Goal: Find specific page/section: Find specific page/section

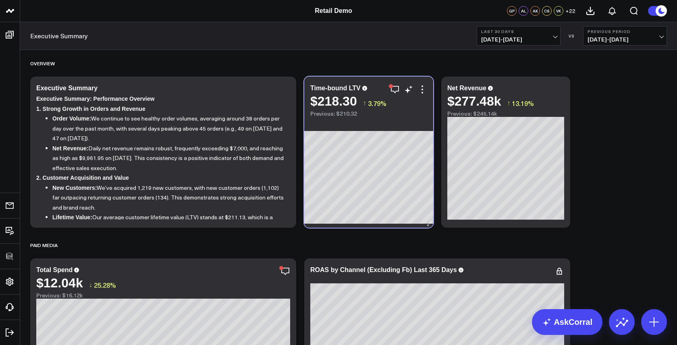
click at [382, 81] on div "Time-bound LTV $218.30 ↑ 3.79% Previous: $210.32" at bounding box center [368, 97] width 129 height 40
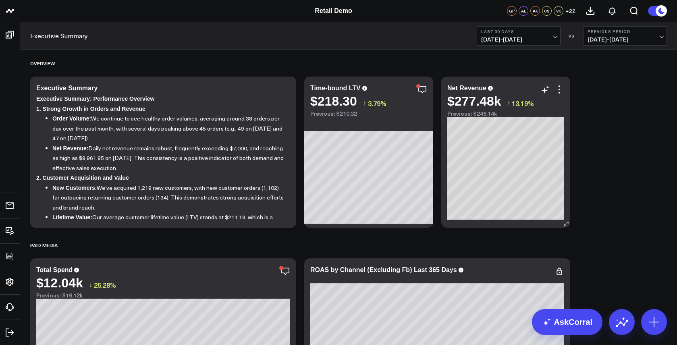
click at [505, 81] on div "Net Revenue $277.48k ↑ 13.19% Previous: $245.14k" at bounding box center [505, 152] width 129 height 151
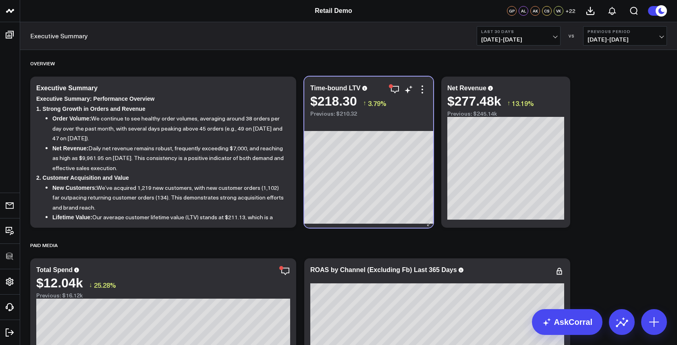
click at [411, 77] on div "Time-bound LTV $218.30 ↑ 3.79% Previous: $210.32" at bounding box center [368, 97] width 129 height 40
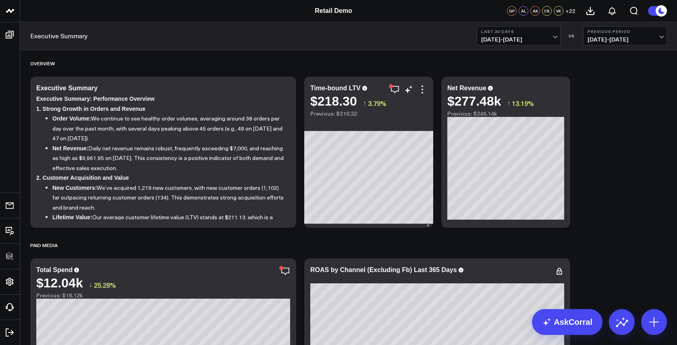
click at [411, 77] on div "Time-bound LTV $218.30 ↑ 3.79% Previous: $210.32" at bounding box center [368, 97] width 129 height 40
click at [468, 77] on div "Net Revenue $277.48k ↑ 13.19% Previous: $245.14k" at bounding box center [505, 152] width 129 height 151
click at [482, 104] on div "$277.48k" at bounding box center [474, 101] width 54 height 15
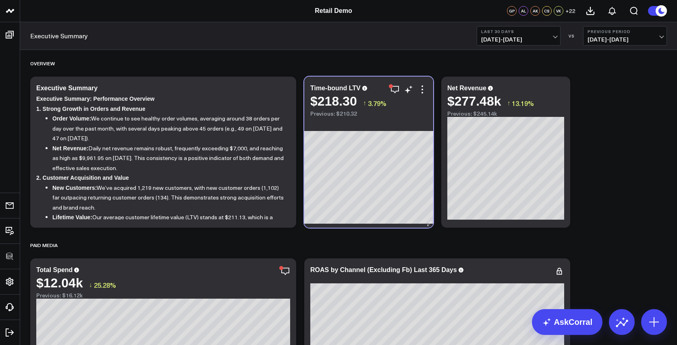
click at [405, 84] on div "Time-bound LTV $218.30 ↑ 3.79% Previous: $210.32" at bounding box center [368, 97] width 129 height 40
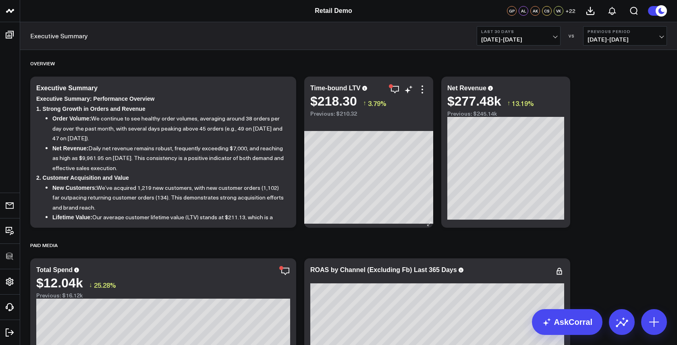
click at [395, 134] on div "Time-bound LTV $218.30 ↑ 3.79% Previous: $210.32" at bounding box center [368, 152] width 129 height 151
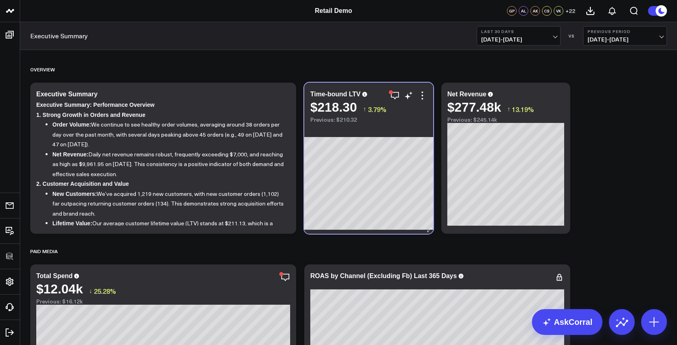
click at [399, 118] on div "Time-bound LTV $218.30 ↑ 3.79% Previous: $210.32" at bounding box center [368, 158] width 129 height 151
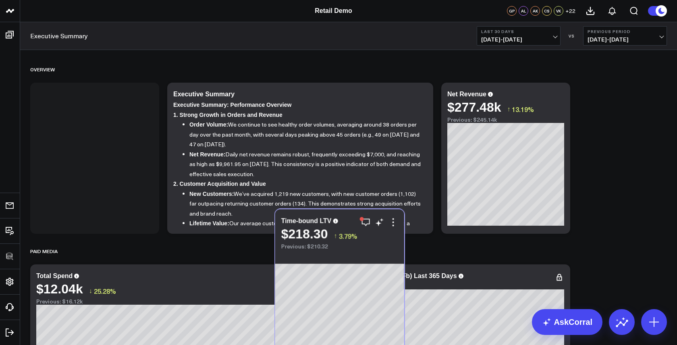
click at [376, 238] on div "$218.30 ↑ 3.79%" at bounding box center [339, 233] width 117 height 15
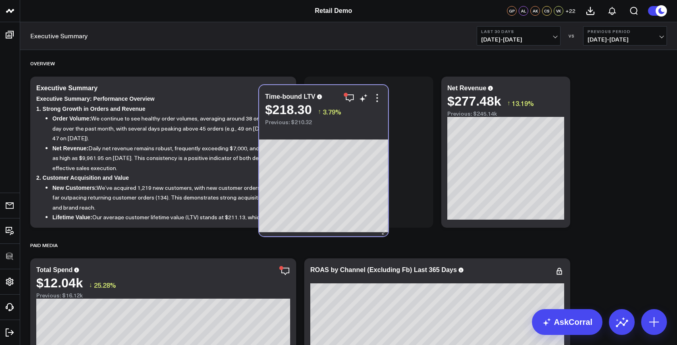
drag, startPoint x: 103, startPoint y: 267, endPoint x: 339, endPoint y: 92, distance: 293.8
click at [339, 93] on div "Time-bound LTV" at bounding box center [323, 96] width 117 height 7
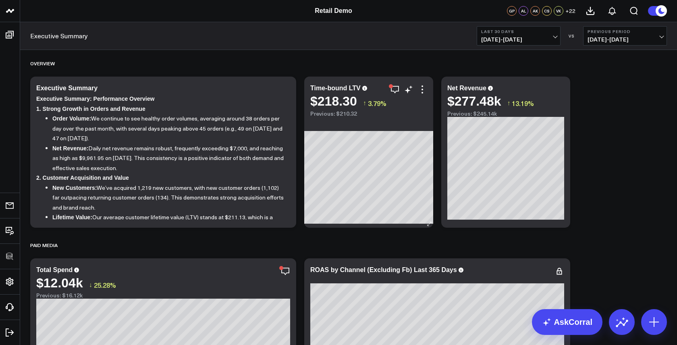
click at [361, 83] on div "Time-bound LTV $218.30 ↑ 3.79% Previous: $210.32" at bounding box center [368, 97] width 129 height 40
click at [405, 80] on div "Time-bound LTV $218.30 ↑ 3.79% Previous: $210.32" at bounding box center [368, 97] width 129 height 40
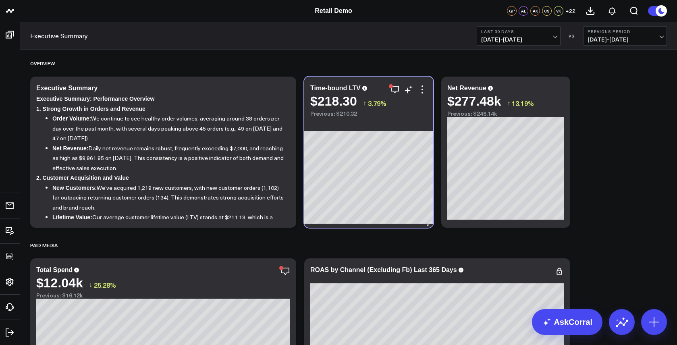
click at [405, 80] on div "Time-bound LTV $218.30 ↑ 3.79% Previous: $210.32" at bounding box center [368, 97] width 129 height 40
click at [407, 79] on div "Time-bound LTV $218.30 ↑ 3.79% Previous: $210.32" at bounding box center [368, 97] width 129 height 40
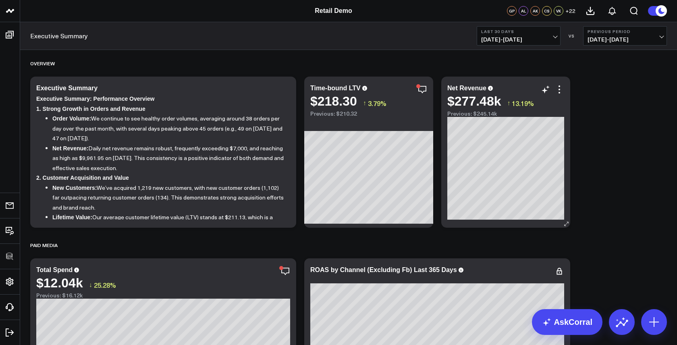
click at [476, 79] on div "Net Revenue $277.48k ↑ 13.19% Previous: $245.14k" at bounding box center [505, 152] width 129 height 151
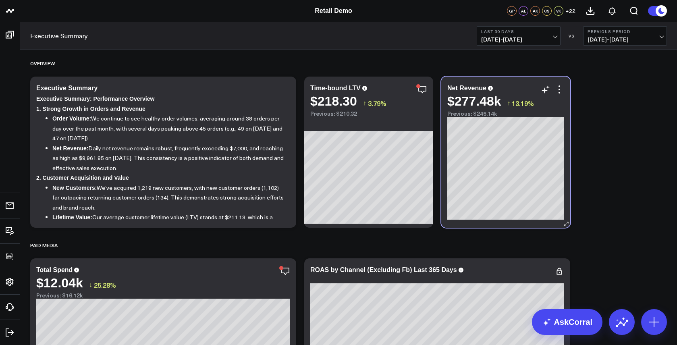
click at [476, 79] on div "Net Revenue $277.48k ↑ 13.19% Previous: $245.14k" at bounding box center [505, 152] width 129 height 151
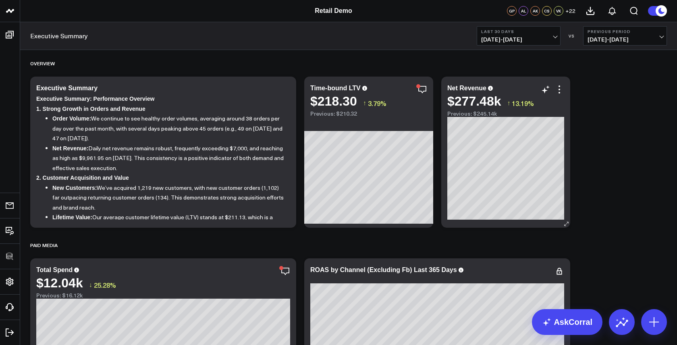
click at [476, 79] on div "Net Revenue $277.48k ↑ 13.19% Previous: $245.14k" at bounding box center [505, 152] width 129 height 151
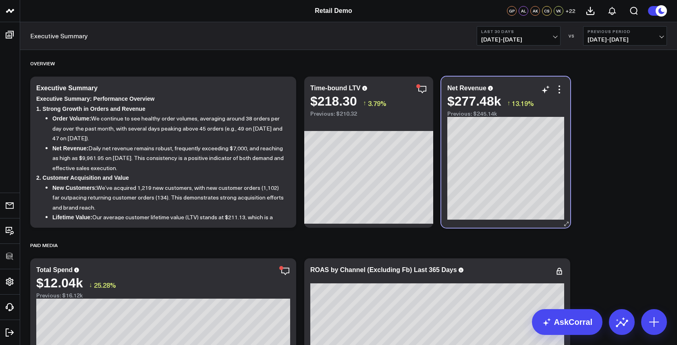
click at [476, 79] on div "Net Revenue $277.48k ↑ 13.19% Previous: $245.14k" at bounding box center [505, 152] width 129 height 151
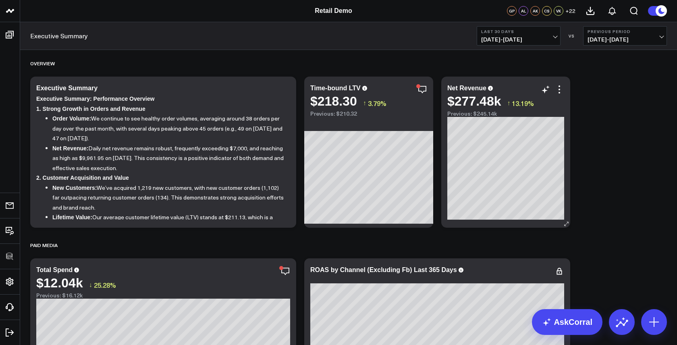
click at [476, 79] on div "Net Revenue $277.48k ↑ 13.19% Previous: $245.14k" at bounding box center [505, 152] width 129 height 151
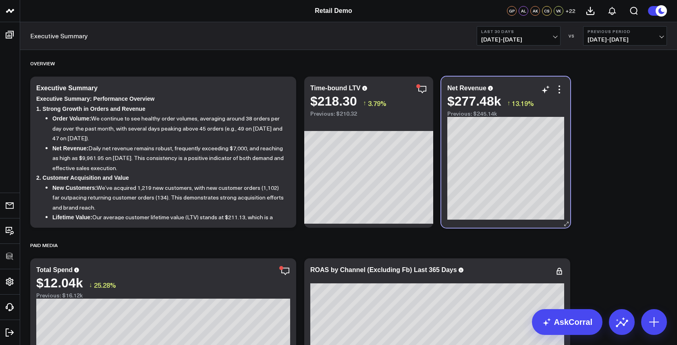
click at [476, 79] on div "Net Revenue $277.48k ↑ 13.19% Previous: $245.14k" at bounding box center [505, 152] width 129 height 151
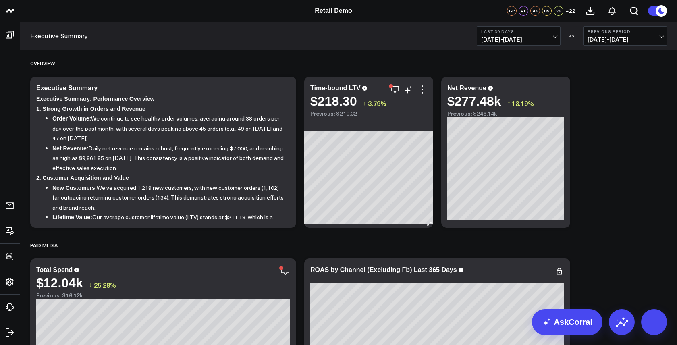
click at [387, 79] on div "Time-bound LTV $218.30 ↑ 3.79% Previous: $210.32" at bounding box center [368, 97] width 129 height 40
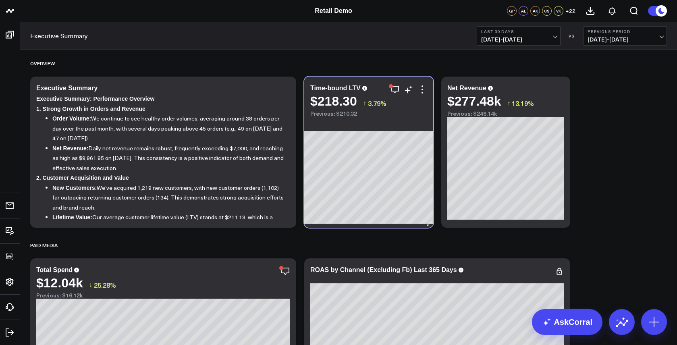
click at [387, 79] on div "Time-bound LTV $218.30 ↑ 3.79% Previous: $210.32" at bounding box center [368, 97] width 129 height 40
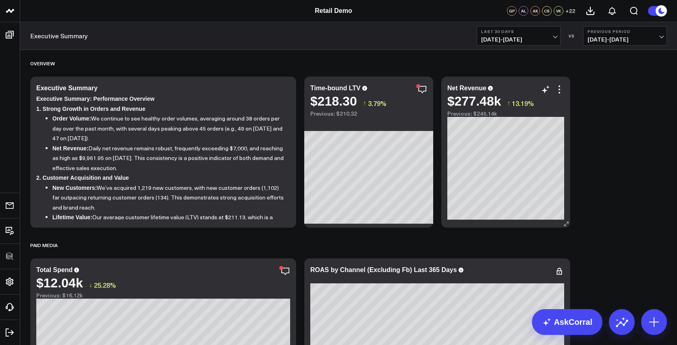
click at [443, 214] on div "Net Revenue $277.48k ↑ 13.19% Previous: $245.14k" at bounding box center [505, 152] width 129 height 151
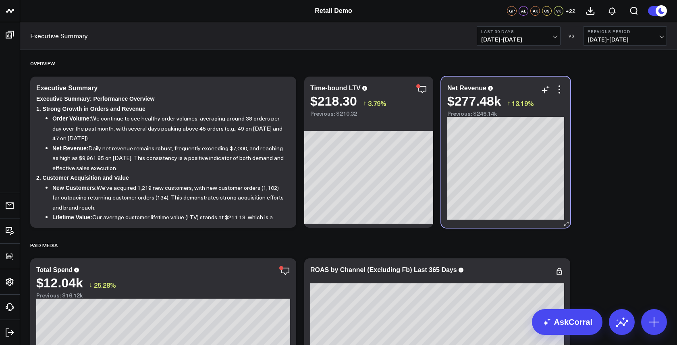
click at [443, 214] on div "Net Revenue $277.48k ↑ 13.19% Previous: $245.14k" at bounding box center [505, 152] width 129 height 151
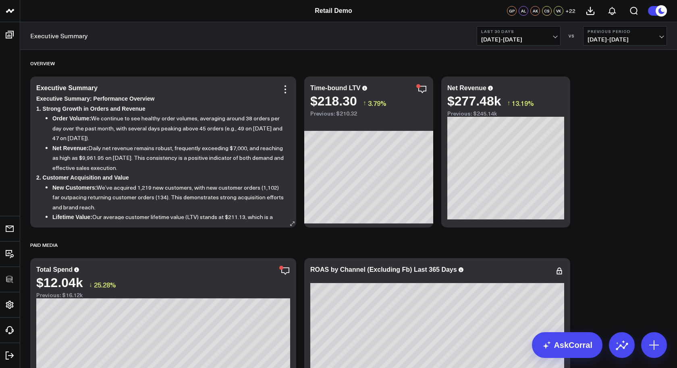
click at [266, 83] on div "Executive Summary Executive Summary: Performance Overview 1. Strong Growth in O…" at bounding box center [163, 152] width 266 height 151
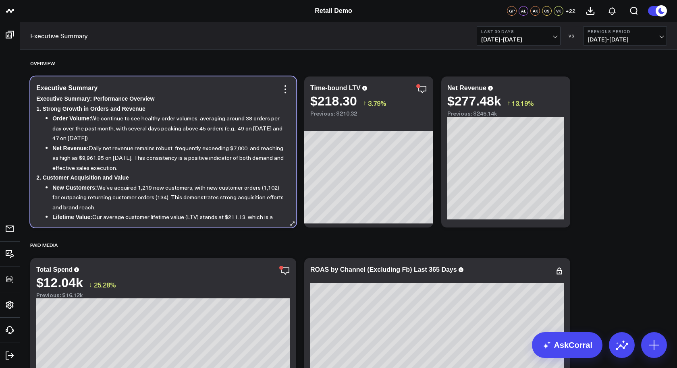
click at [288, 81] on div "Executive Summary Executive Summary: Performance Overview 1. Strong Growth in O…" at bounding box center [163, 152] width 266 height 151
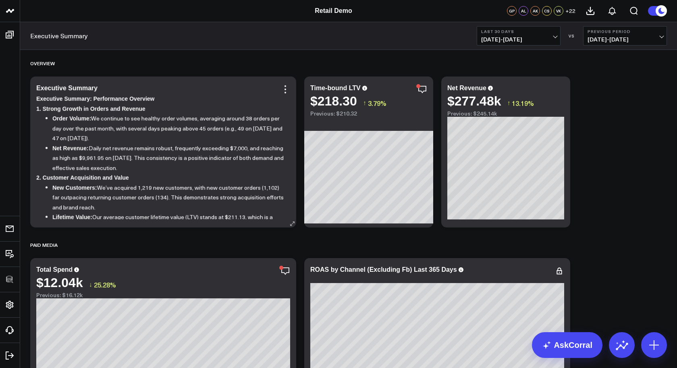
click at [288, 81] on div "Executive Summary Executive Summary: Performance Overview 1. Strong Growth in O…" at bounding box center [163, 152] width 266 height 151
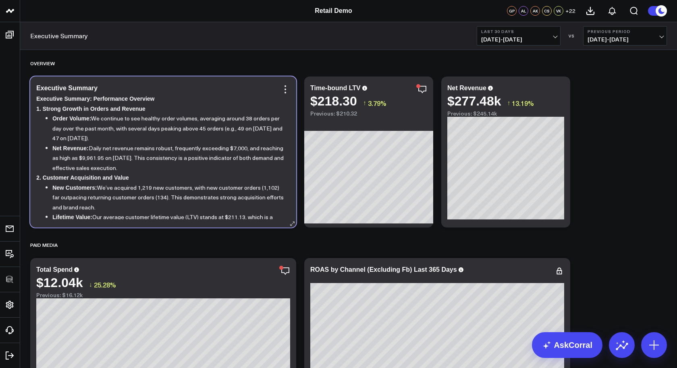
click at [288, 81] on div "Executive Summary Executive Summary: Performance Overview 1. Strong Growth in O…" at bounding box center [163, 152] width 266 height 151
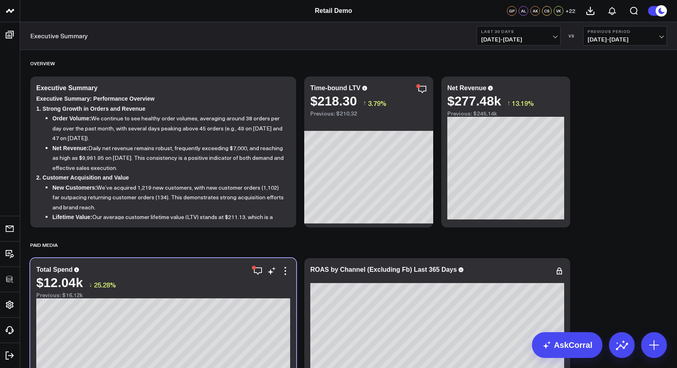
click at [291, 263] on div "Total Spend $12.04k ↓ 25.28% Previous: $16.12k [#fff fontSize:14px lineHeight:1…" at bounding box center [163, 333] width 266 height 151
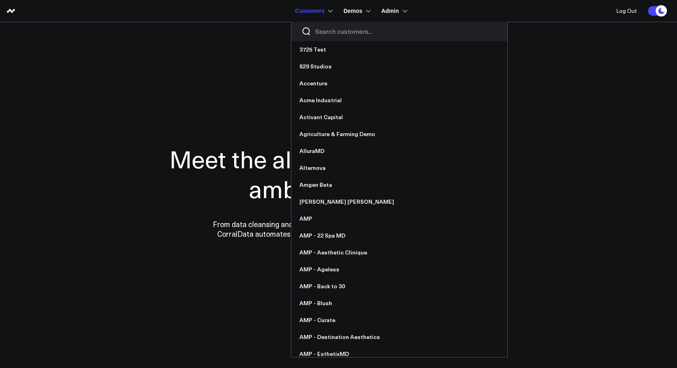
click at [329, 32] on input "Search customers input" at bounding box center [406, 31] width 182 height 9
type input "ms"
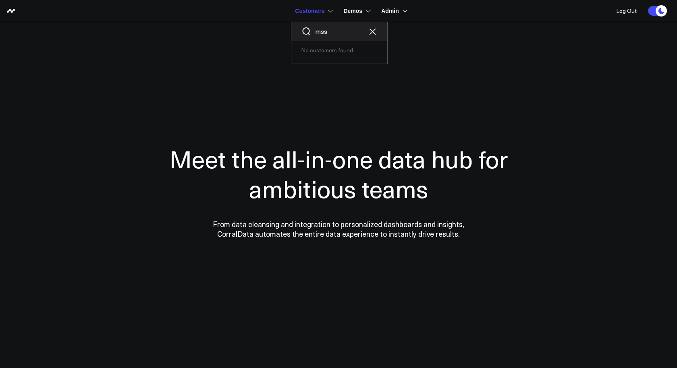
click at [339, 37] on div "mss" at bounding box center [339, 31] width 96 height 19
drag, startPoint x: 339, startPoint y: 29, endPoint x: 295, endPoint y: 24, distance: 44.1
click at [301, 26] on div "mss" at bounding box center [339, 31] width 96 height 19
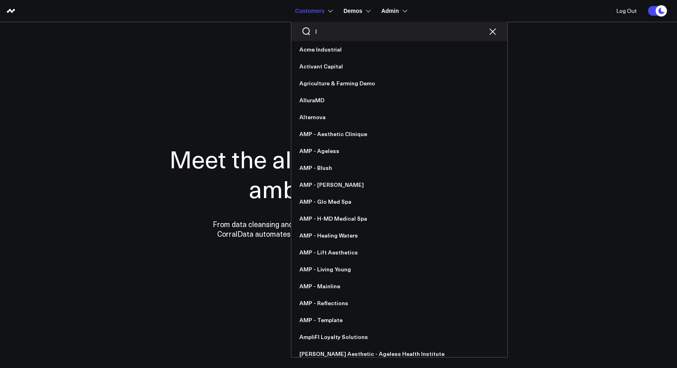
click at [345, 31] on input "l" at bounding box center [399, 31] width 168 height 9
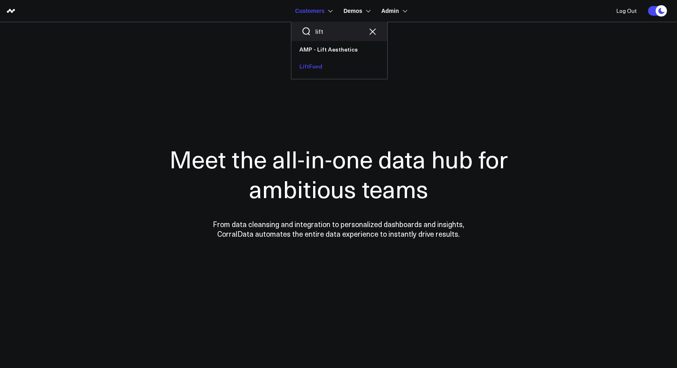
type input "lift"
click at [315, 69] on link "LiftFund" at bounding box center [339, 66] width 96 height 17
